Goal: Information Seeking & Learning: Learn about a topic

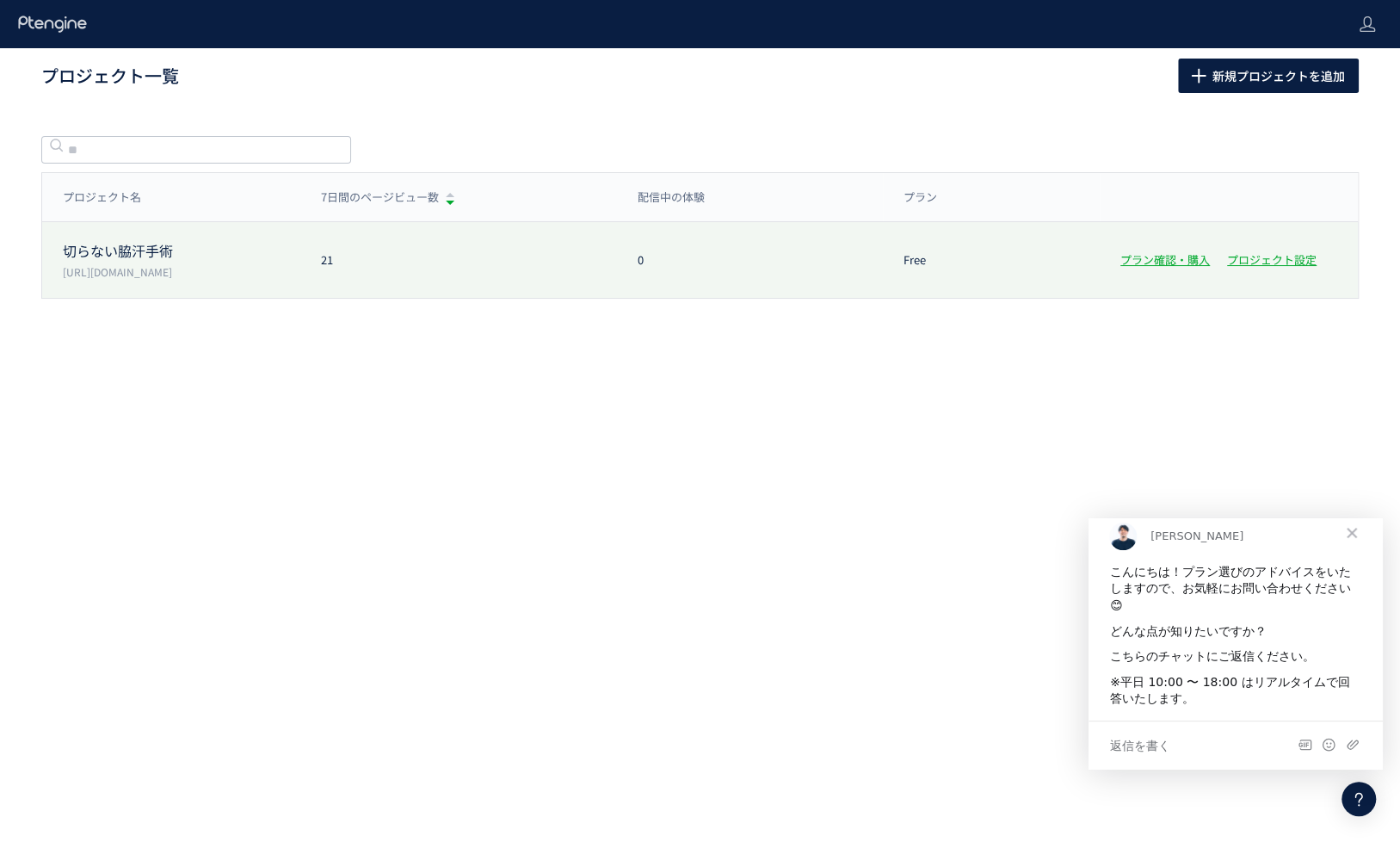
click at [171, 267] on p "[URL][DOMAIN_NAME]" at bounding box center [181, 271] width 238 height 15
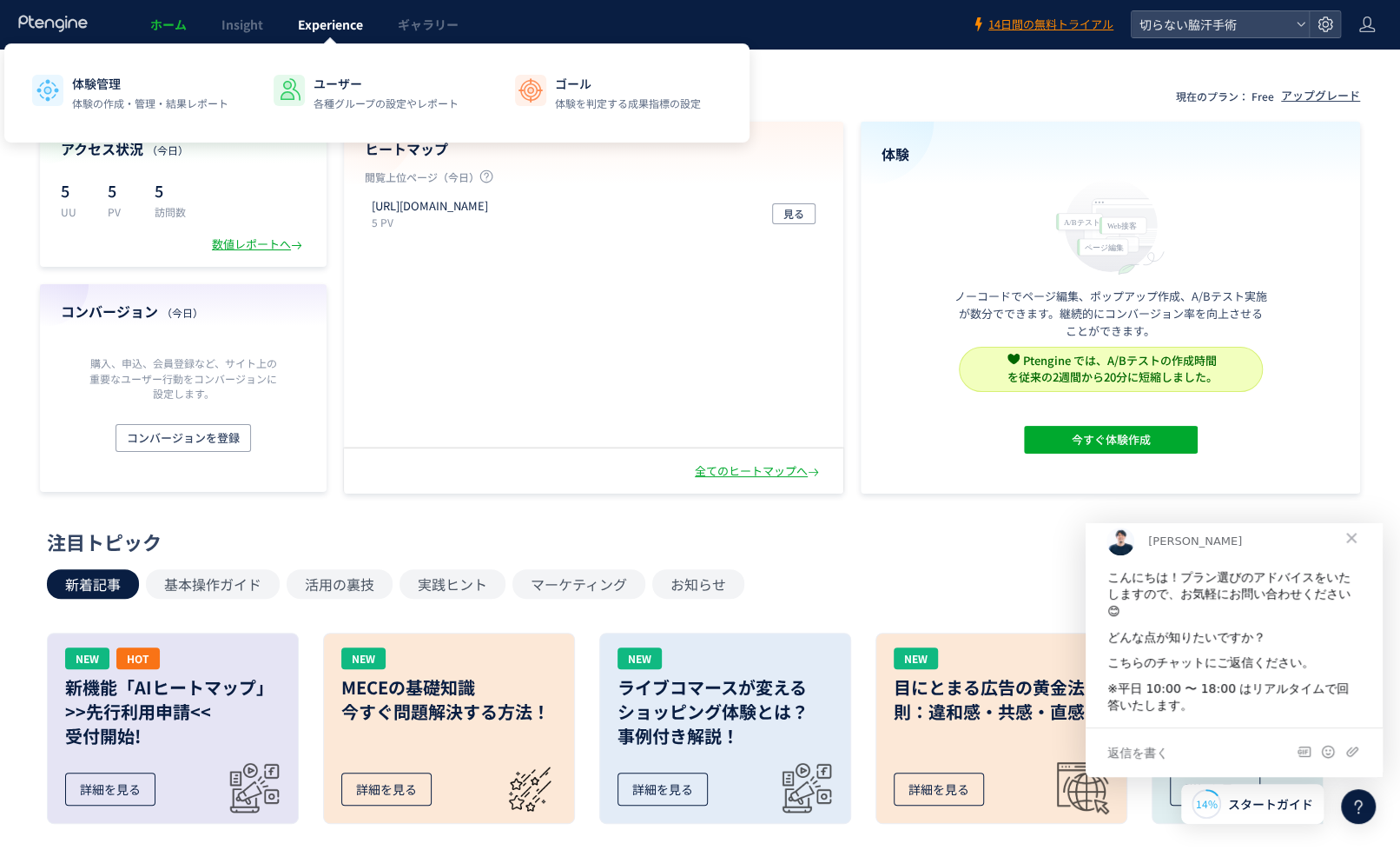
click at [353, 27] on span "Experience" at bounding box center [330, 25] width 65 height 17
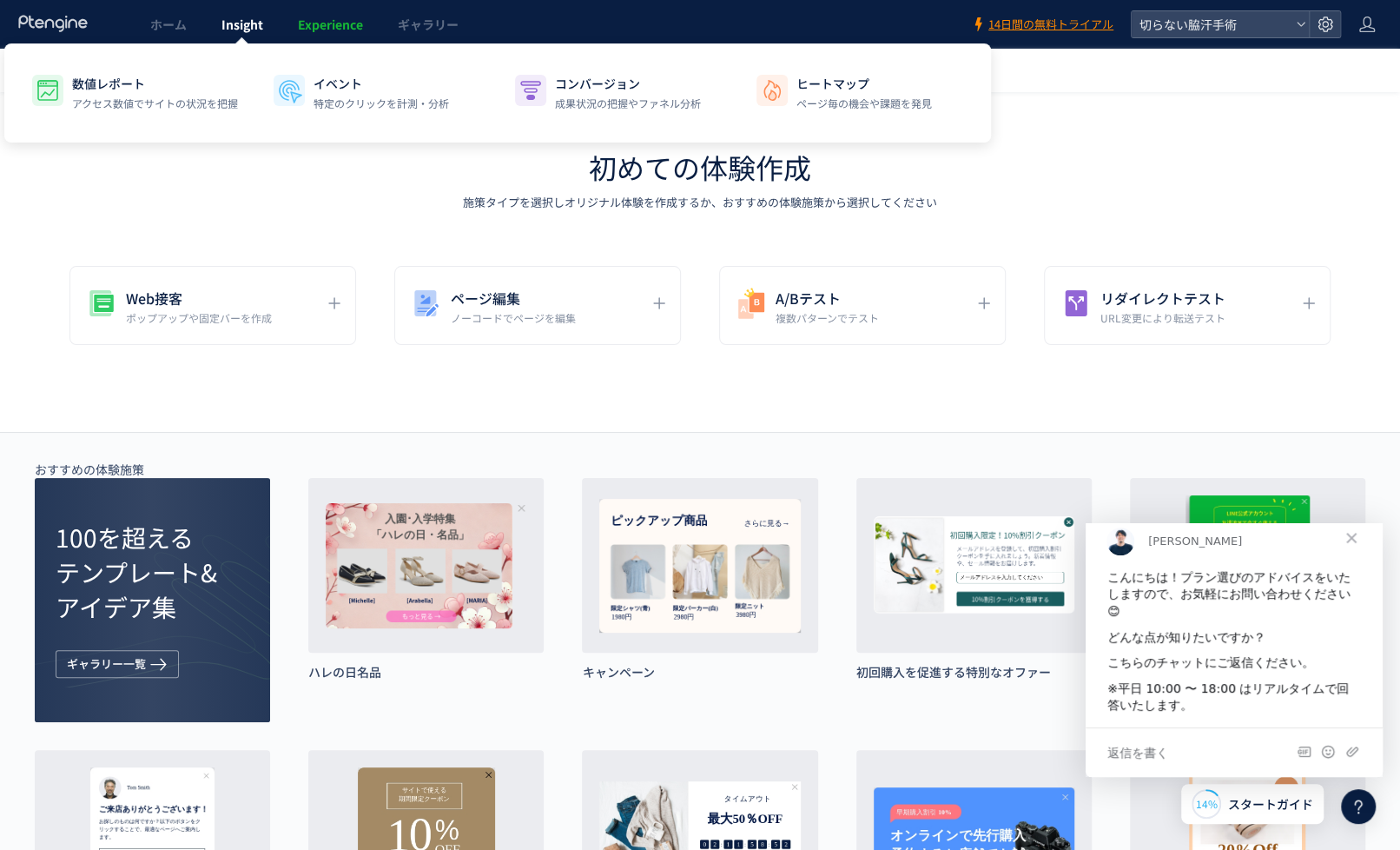
click at [245, 29] on span "Insight" at bounding box center [243, 25] width 42 height 17
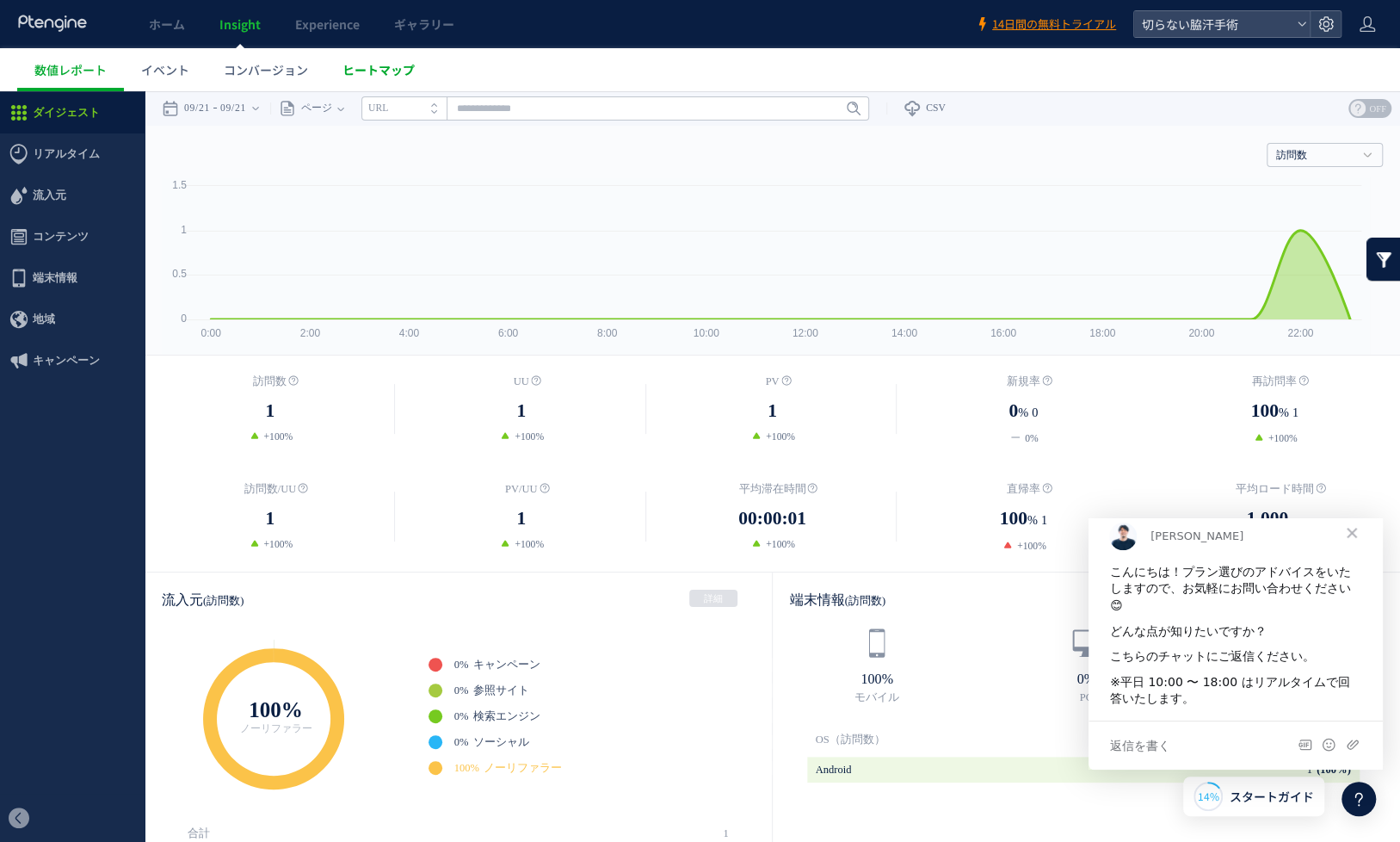
click at [370, 73] on span "ヒートマップ" at bounding box center [378, 69] width 72 height 17
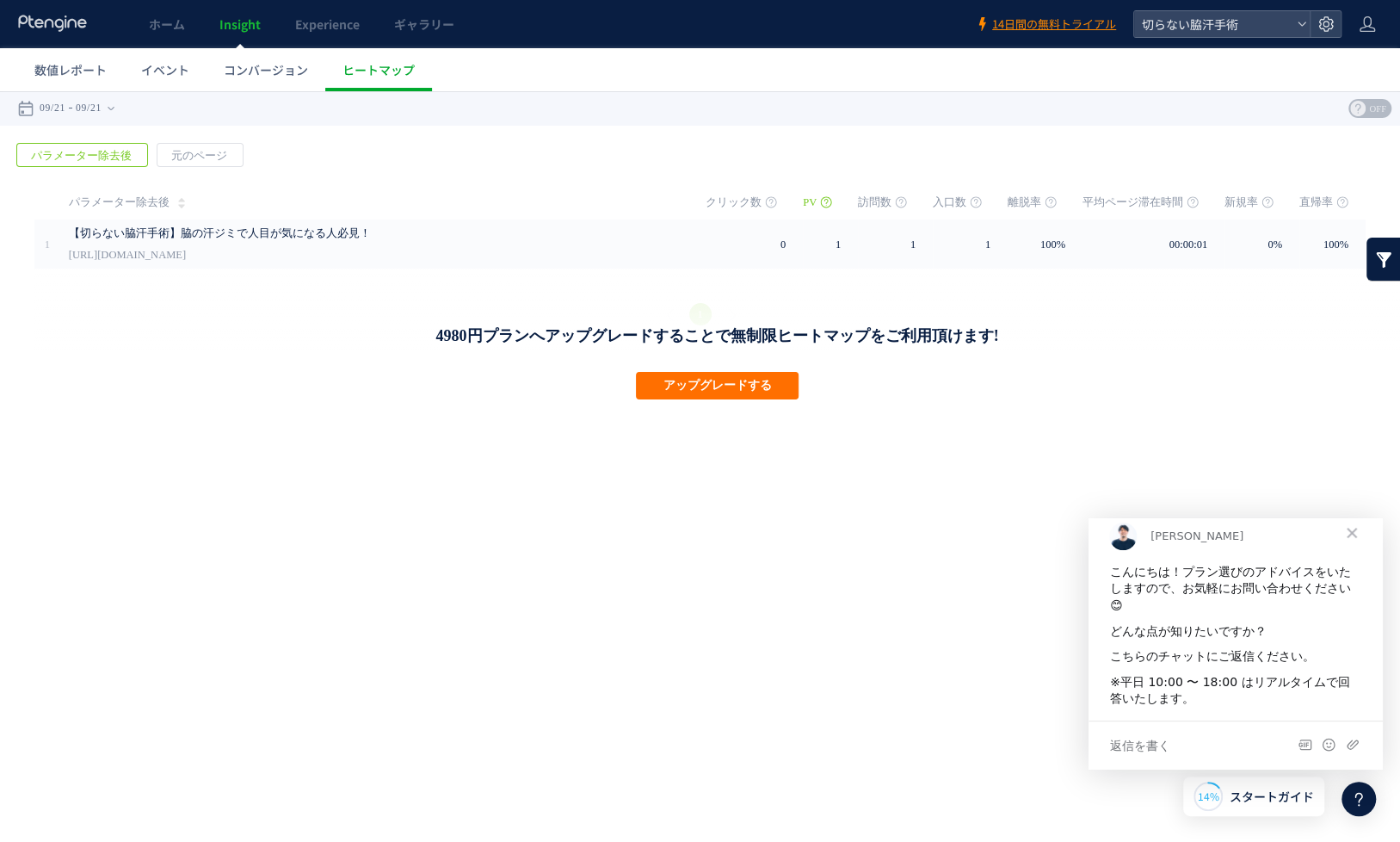
click at [1328, 401] on html ".cls-1 { fill-rule: evenodd; } .cls-1 { fill: #ececec; } .cls-2 { fill: #929292…" at bounding box center [700, 246] width 1400 height 310
click at [1348, 543] on span "クローズ" at bounding box center [1351, 532] width 62 height 62
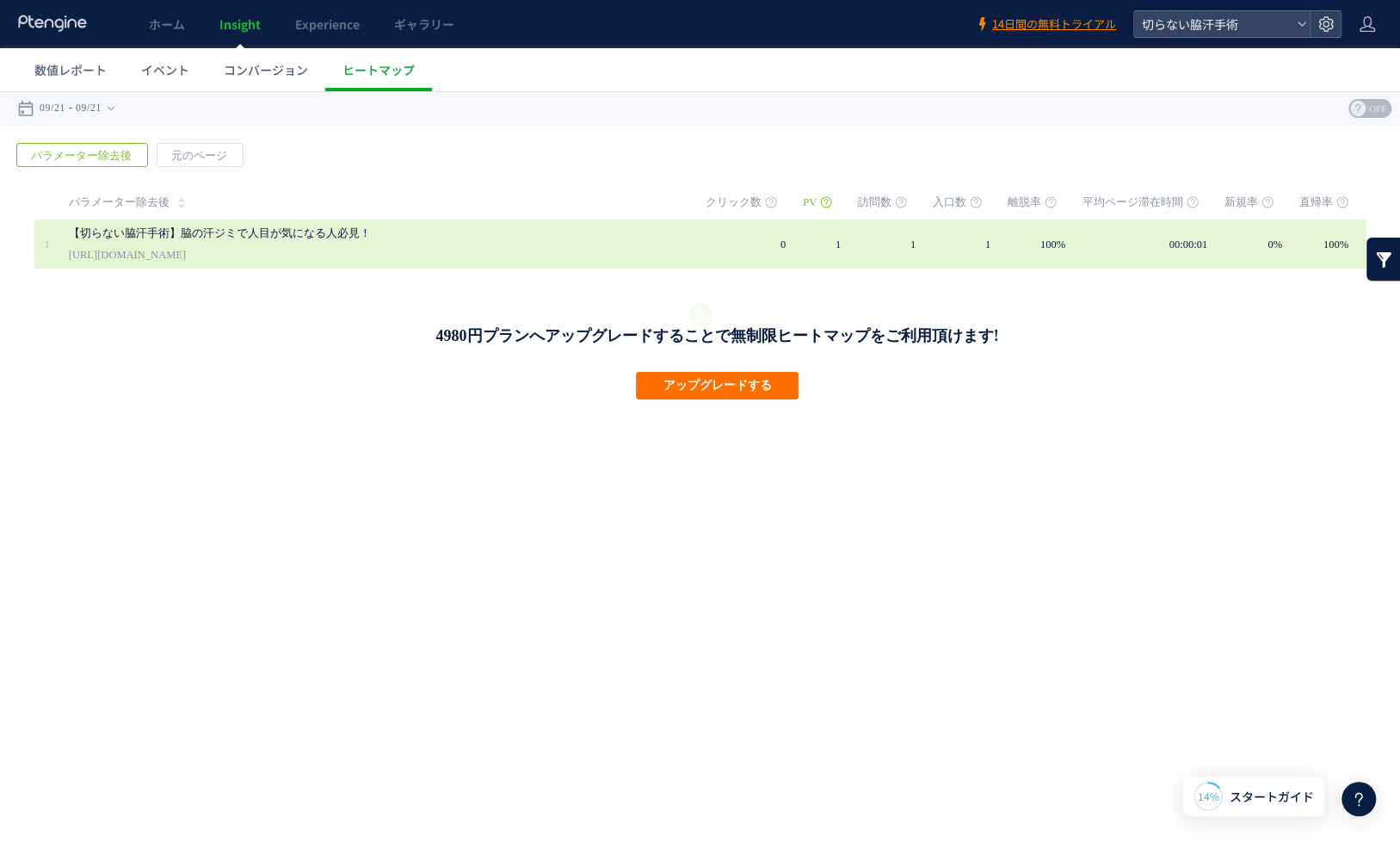
click at [280, 224] on link "【切らない脇汗手術】脇の汗ジミで人目が気になる人必見！" at bounding box center [357, 233] width 576 height 21
